Goal: Task Accomplishment & Management: Manage account settings

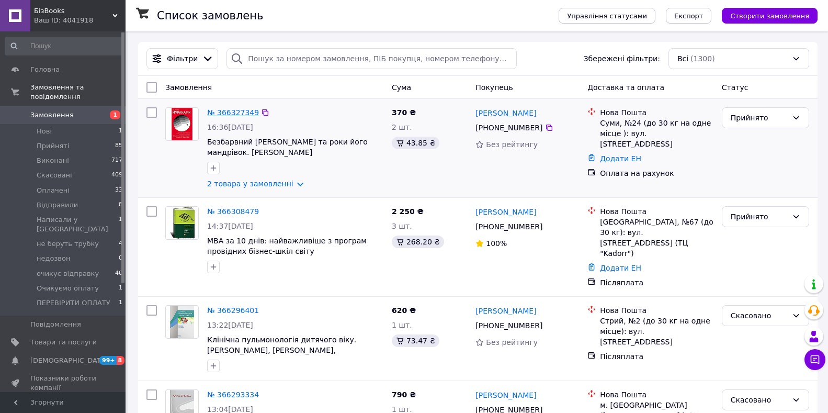
click at [233, 110] on link "№ 366327349" at bounding box center [233, 112] width 52 height 8
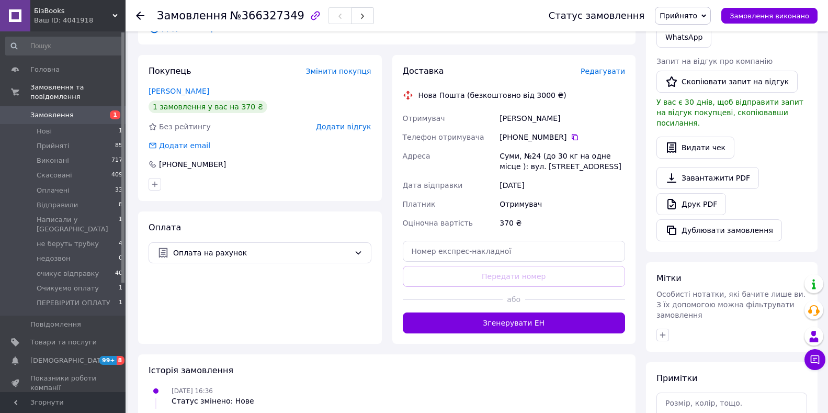
scroll to position [262, 0]
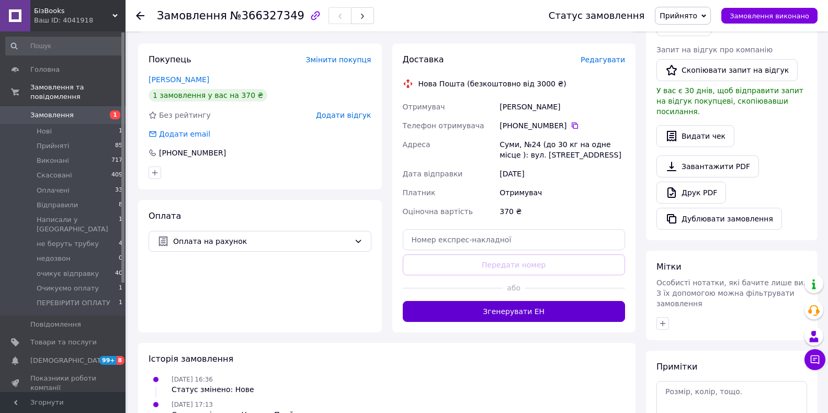
click at [530, 301] on button "Згенерувати ЕН" at bounding box center [514, 311] width 223 height 21
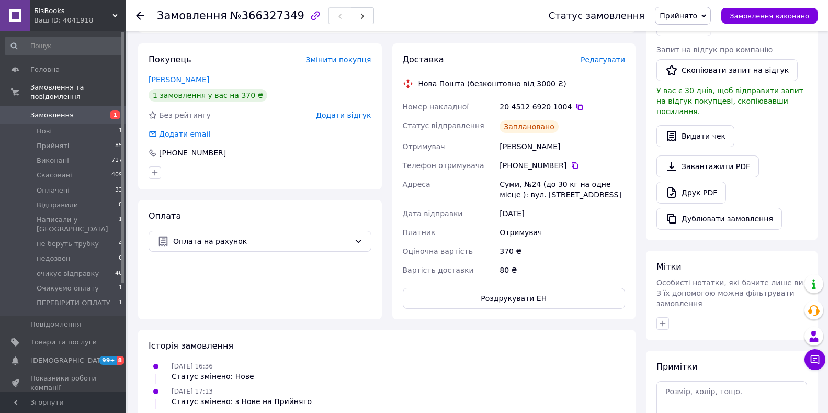
click at [41, 110] on span "Замовлення" at bounding box center [51, 114] width 43 height 9
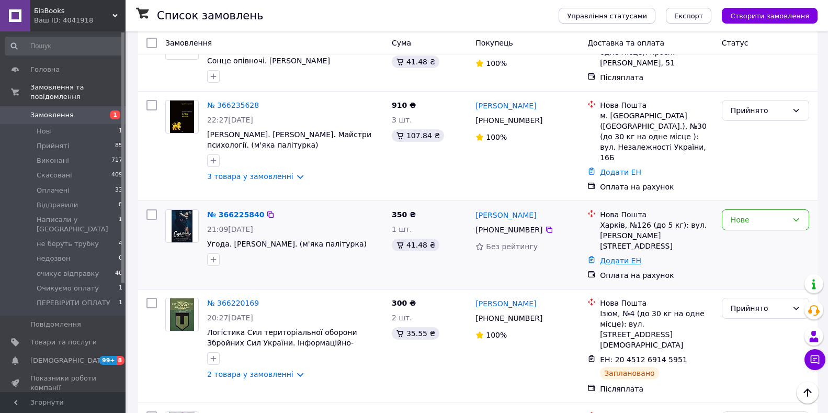
scroll to position [576, 0]
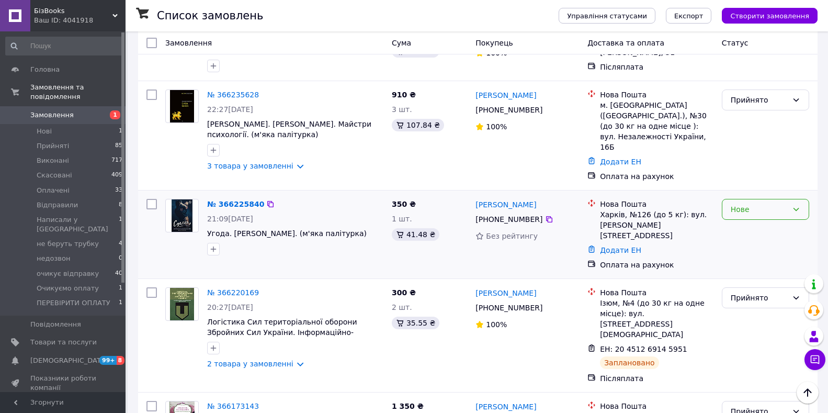
click at [794, 205] on icon at bounding box center [796, 209] width 8 height 8
click at [755, 190] on li "Прийнято" at bounding box center [766, 193] width 86 height 19
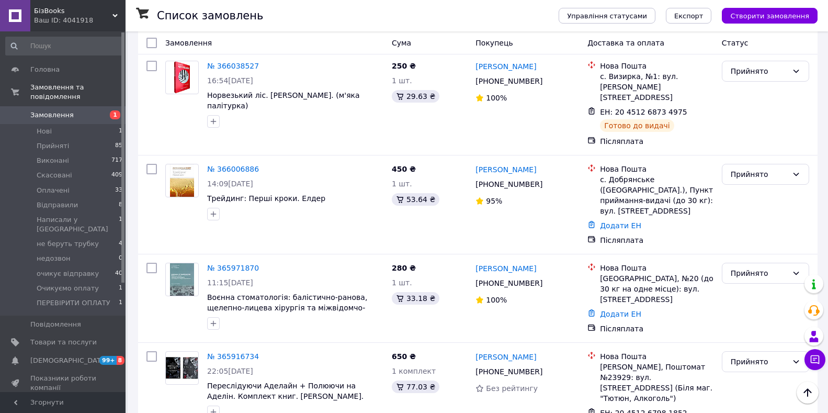
scroll to position [1608, 0]
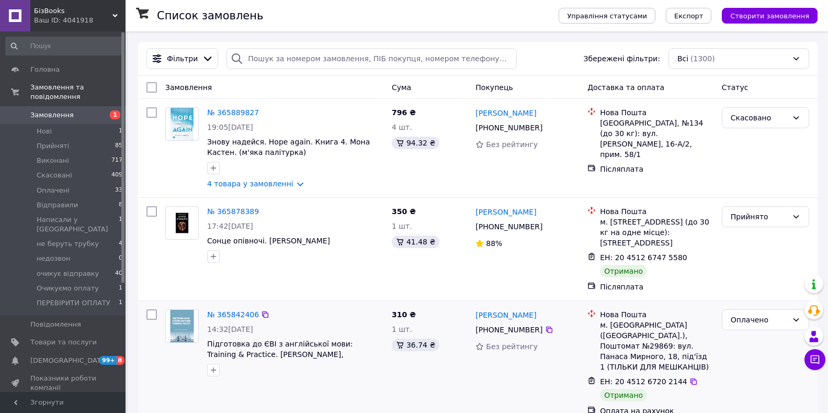
scroll to position [52, 0]
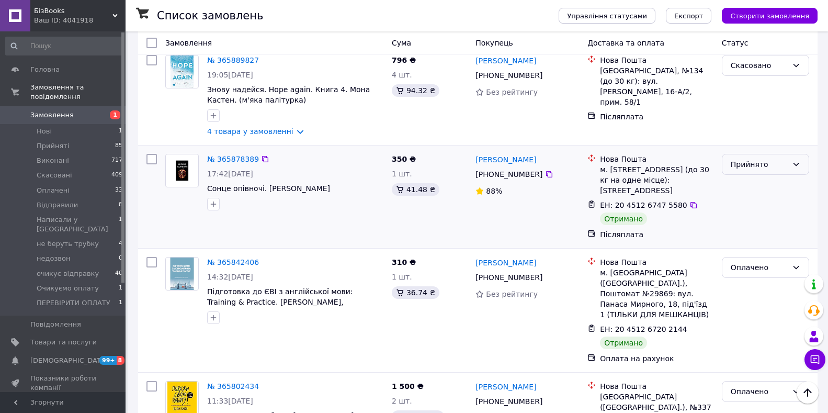
click at [794, 163] on icon at bounding box center [796, 164] width 8 height 8
click at [752, 186] on li "Виконано" at bounding box center [766, 187] width 86 height 19
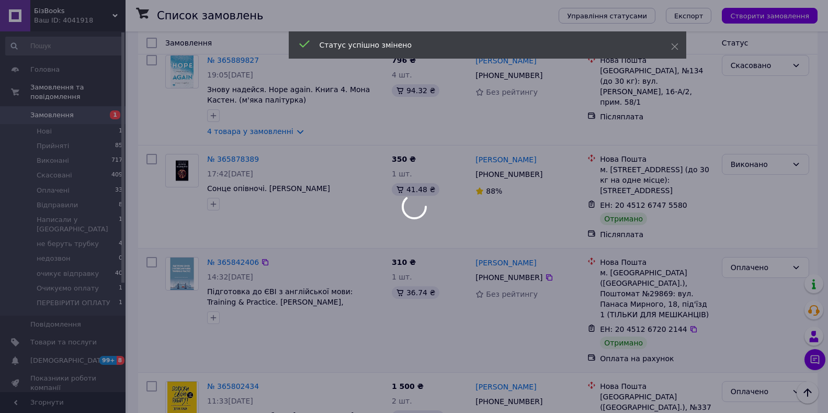
scroll to position [105, 0]
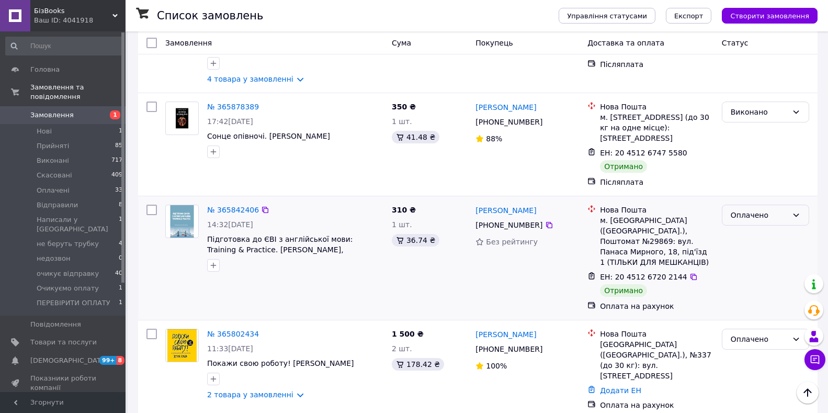
click at [795, 214] on icon at bounding box center [796, 215] width 8 height 8
click at [745, 254] on li "Виконано" at bounding box center [766, 257] width 86 height 19
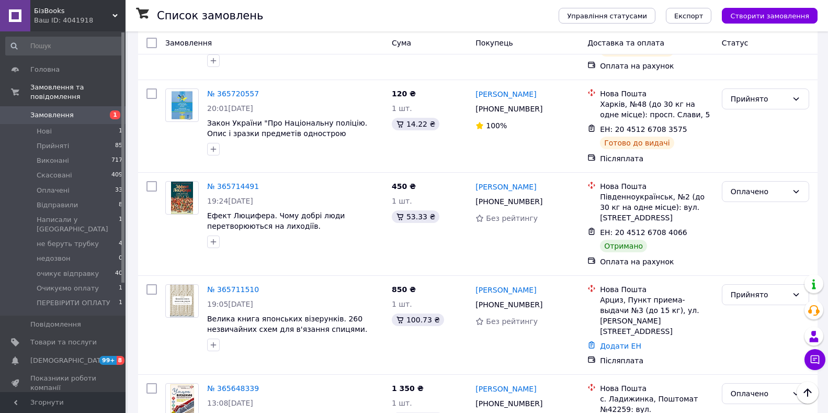
scroll to position [733, 0]
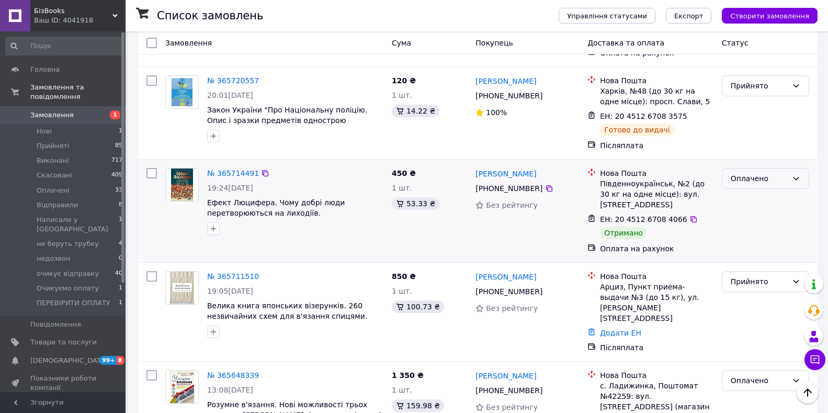
click at [792, 174] on icon at bounding box center [796, 178] width 8 height 8
click at [754, 187] on li "Виконано" at bounding box center [766, 191] width 86 height 19
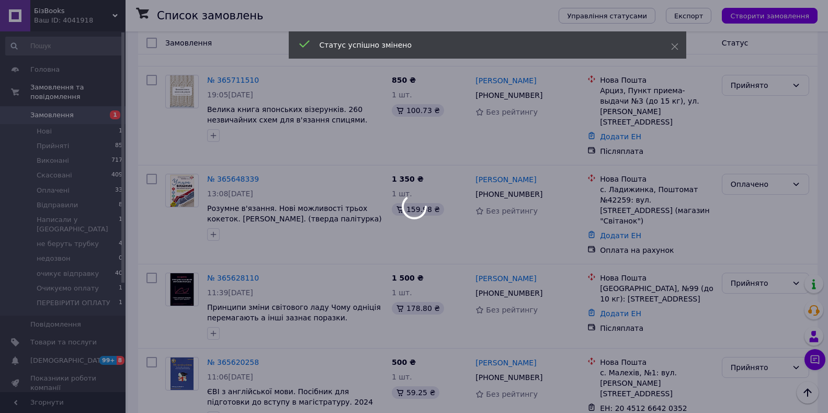
scroll to position [994, 0]
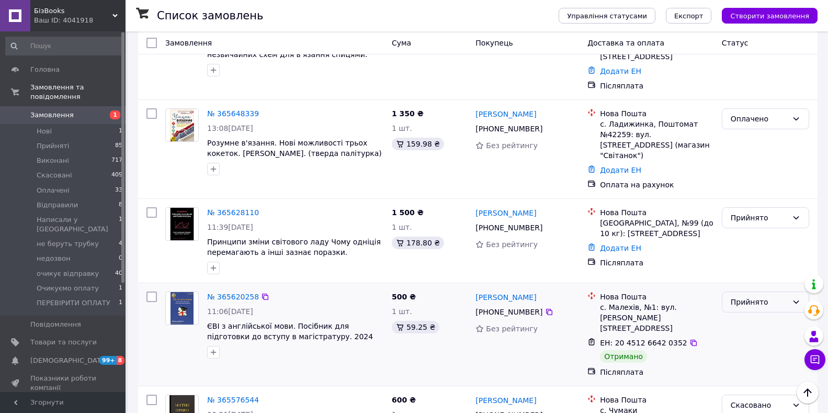
click at [797, 298] on icon at bounding box center [796, 302] width 8 height 8
click at [751, 263] on li "Виконано" at bounding box center [766, 264] width 86 height 19
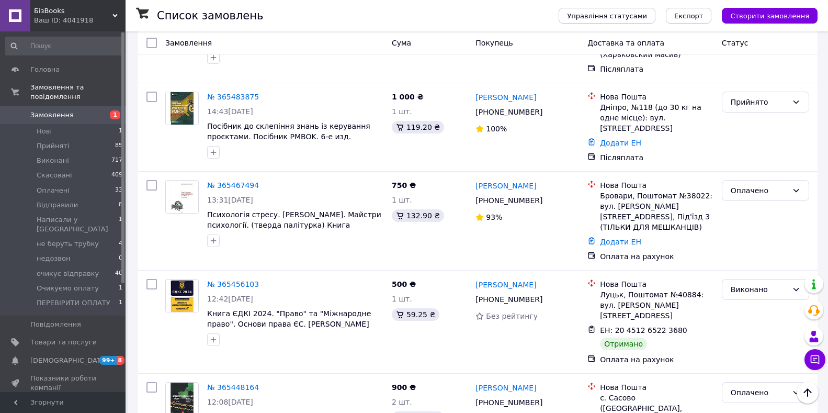
scroll to position [1583, 0]
